Goal: Task Accomplishment & Management: Use online tool/utility

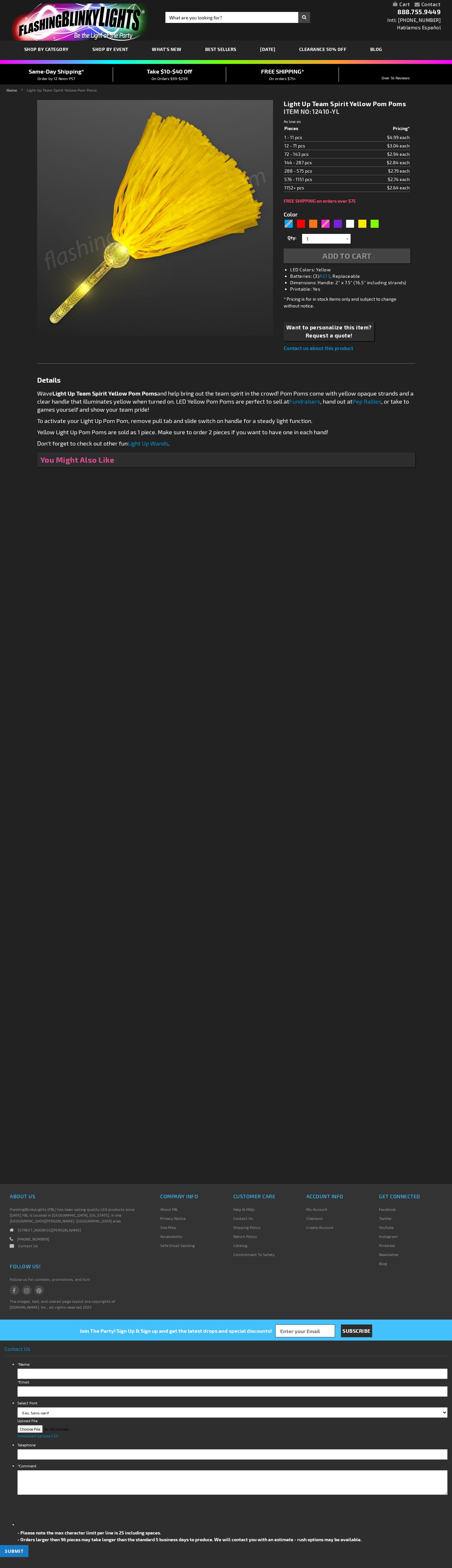
type input "5647"
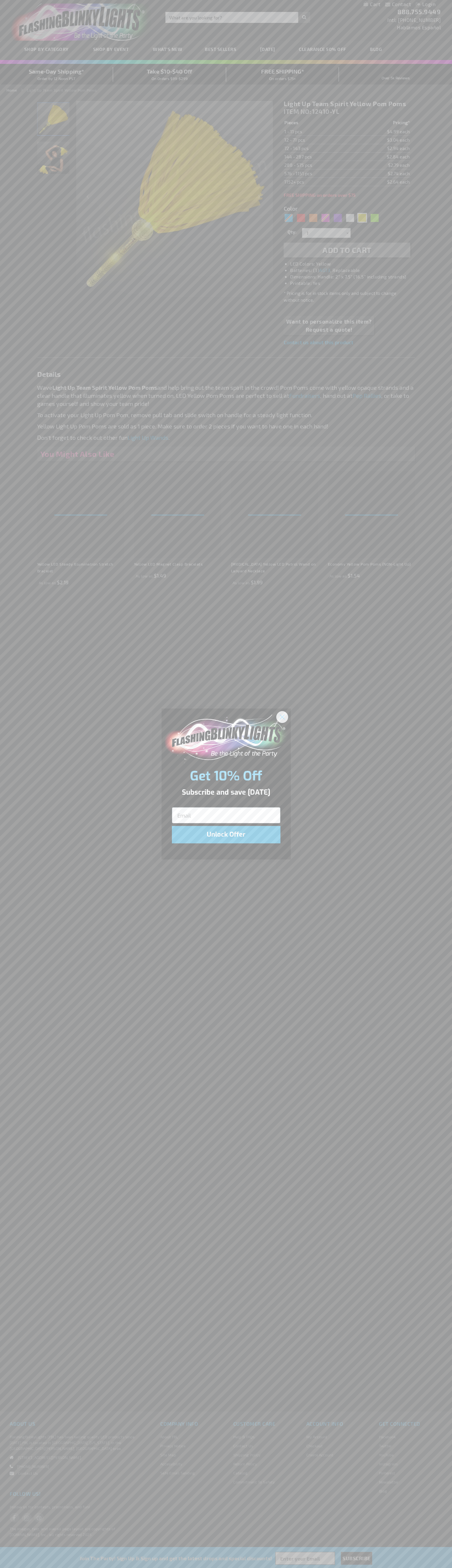
click at [282, 716] on icon "Close dialog" at bounding box center [281, 716] width 4 height 4
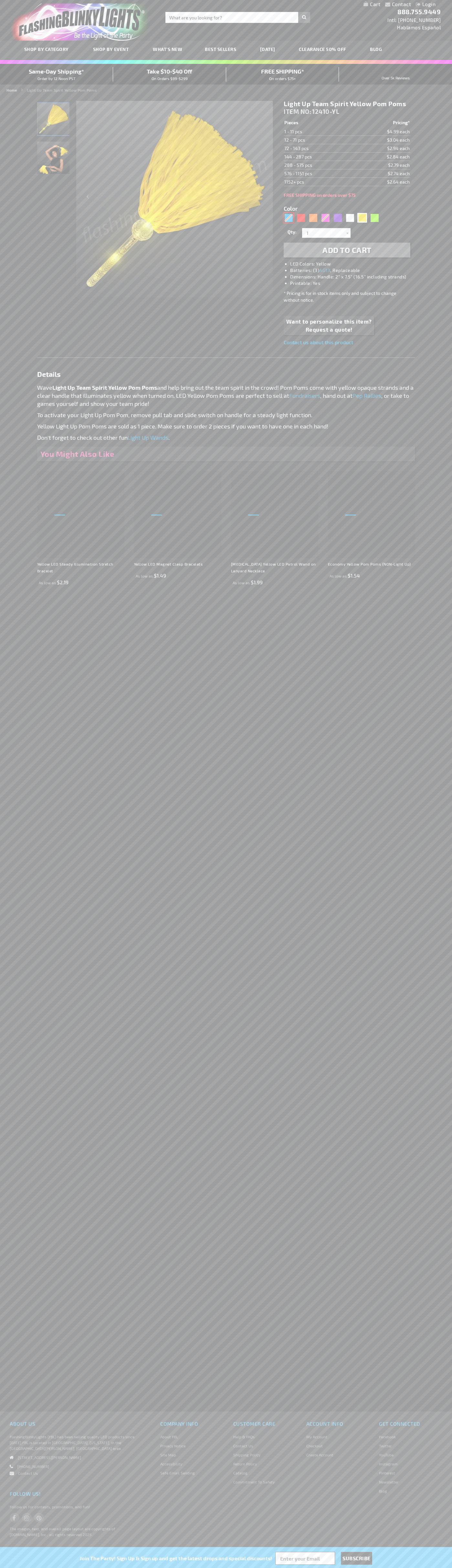
click at [288, 218] on div "Blue" at bounding box center [288, 218] width 10 height 10
type input "5629"
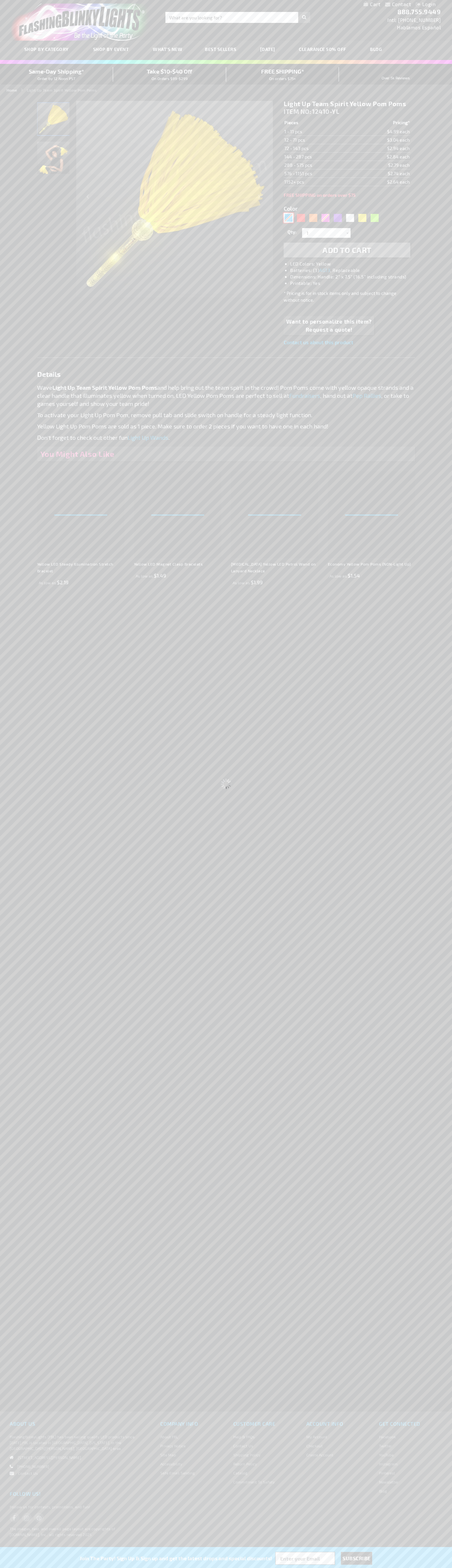
type input "12410-BL"
type input "Customize - Light Up Team Spirit Blue Pom Poms - ITEM NO: 12410-BL"
